Goal: Information Seeking & Learning: Learn about a topic

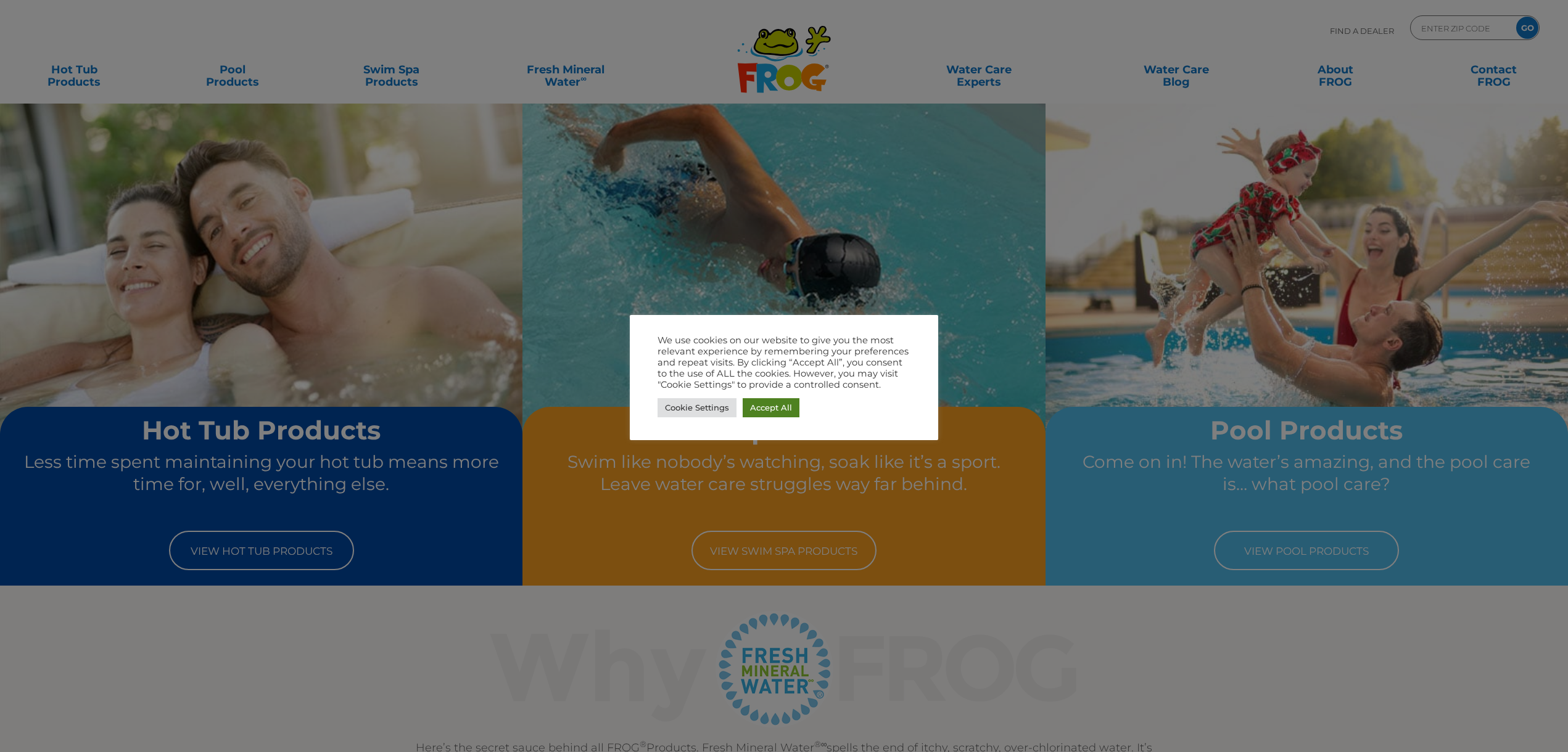
click at [785, 404] on link "Accept All" at bounding box center [771, 408] width 57 height 19
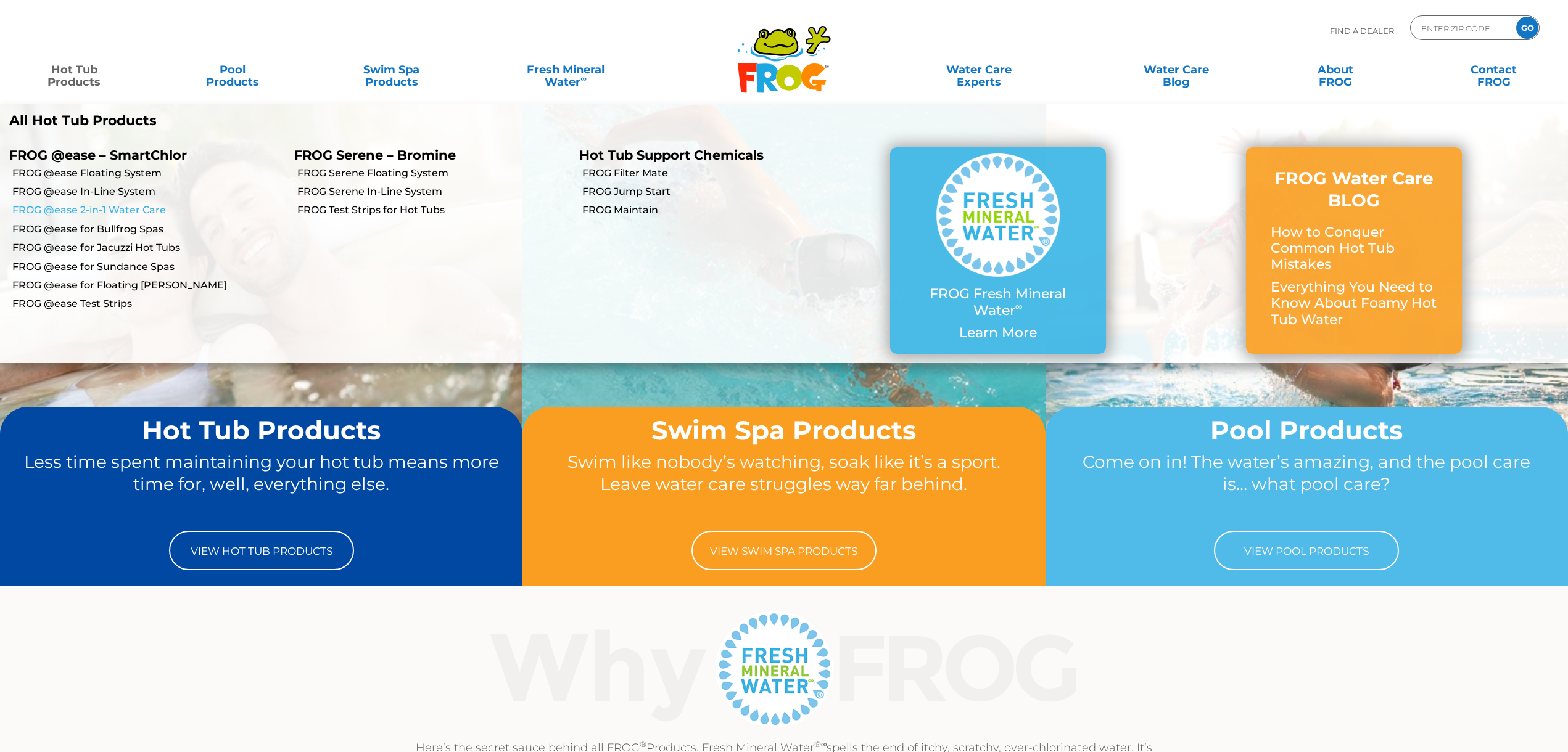
click at [91, 205] on link "FROG @ease 2-in-1 Water Care" at bounding box center [149, 211] width 272 height 14
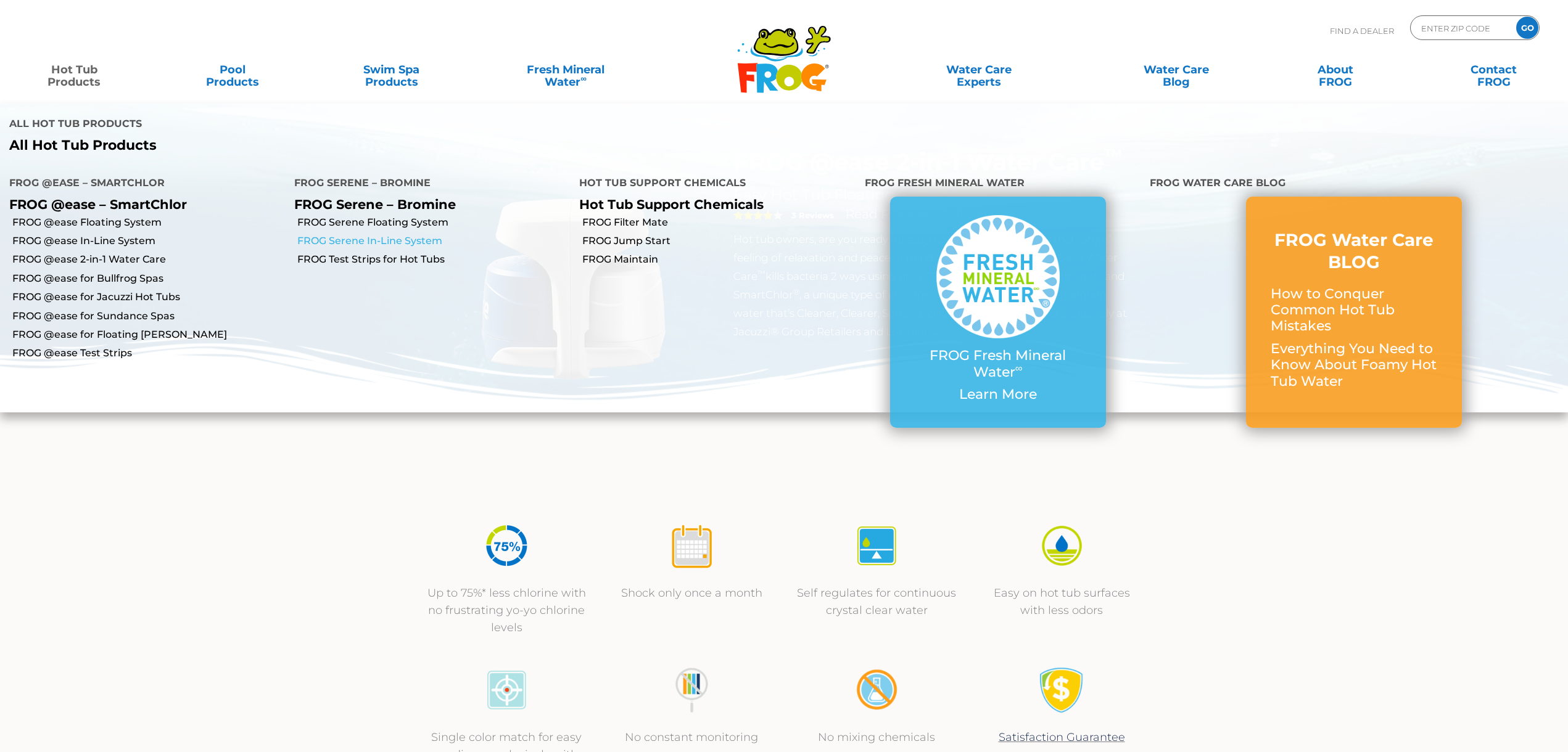
click at [398, 234] on link "FROG Serene In-Line System" at bounding box center [433, 241] width 272 height 14
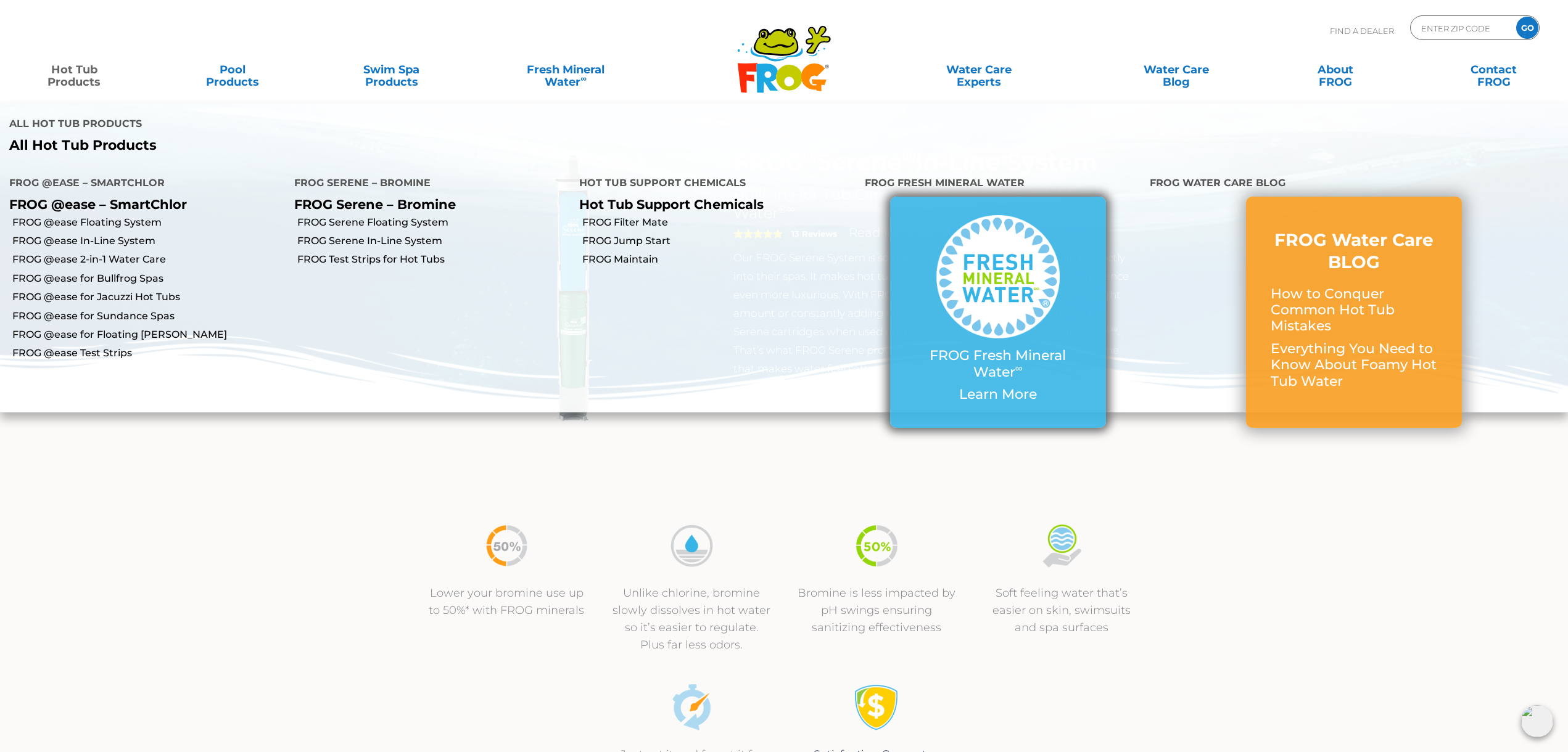
click at [1002, 266] on img at bounding box center [998, 277] width 124 height 124
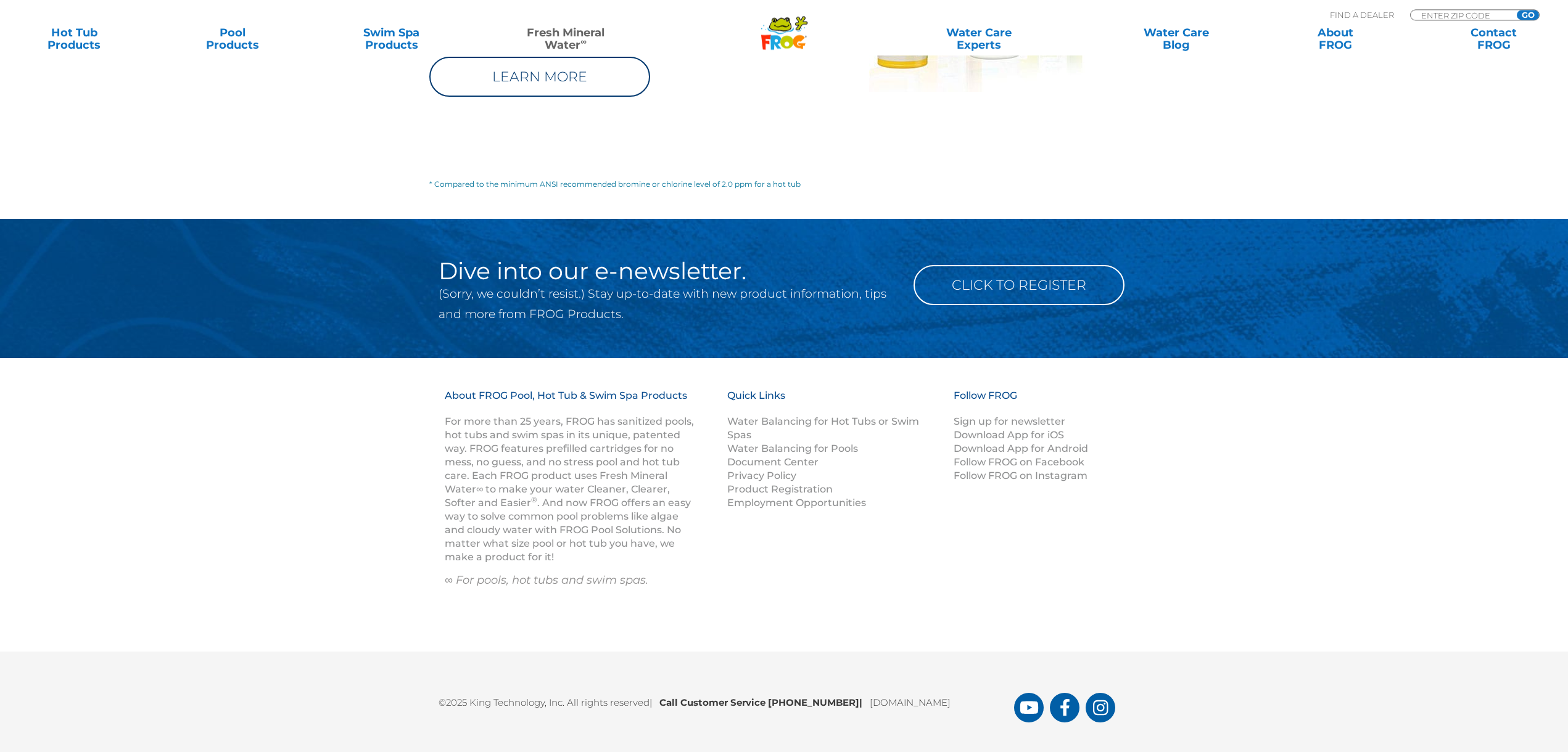
scroll to position [1693, 0]
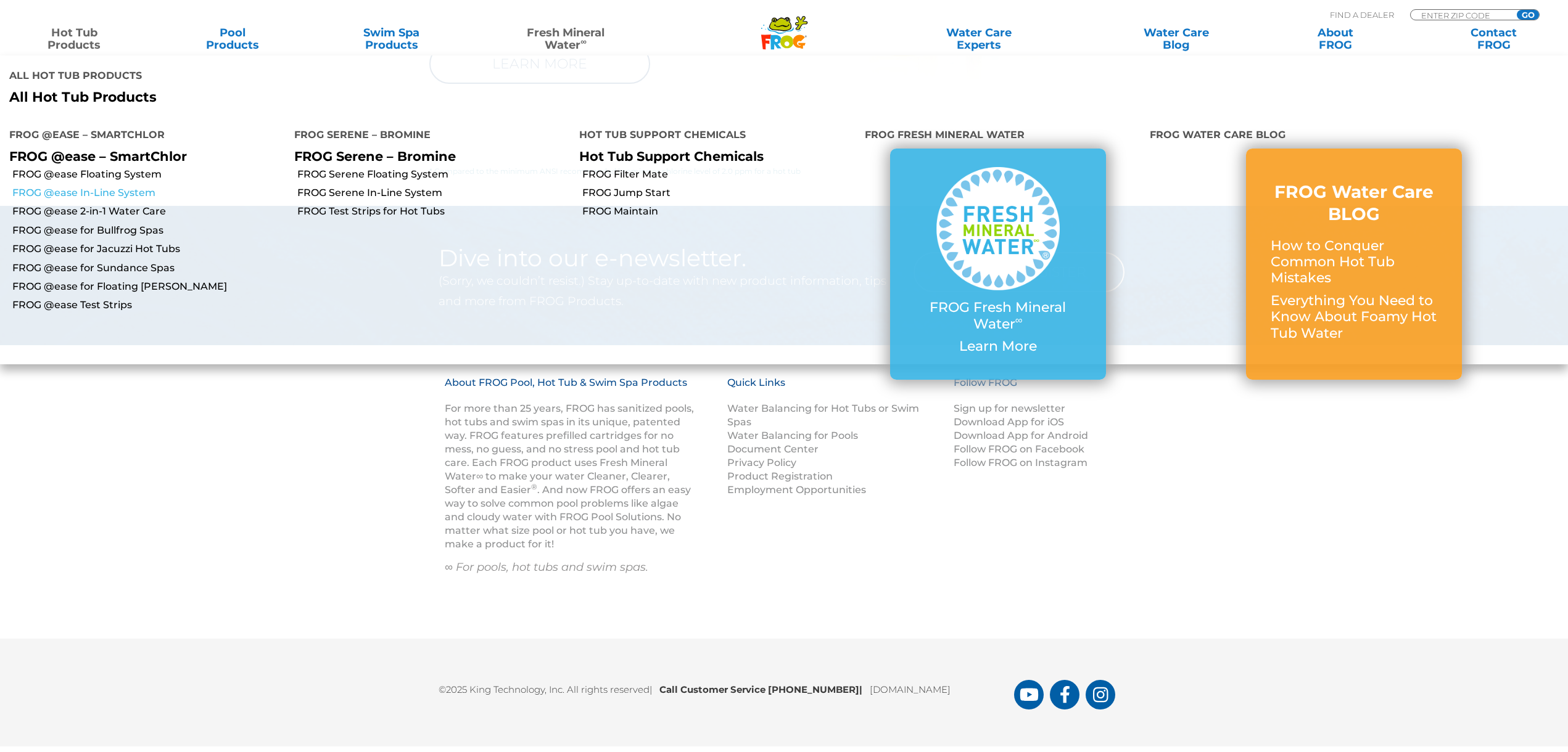
click at [57, 186] on link "FROG @ease In-Line System" at bounding box center [149, 193] width 272 height 14
